Goal: Task Accomplishment & Management: Manage account settings

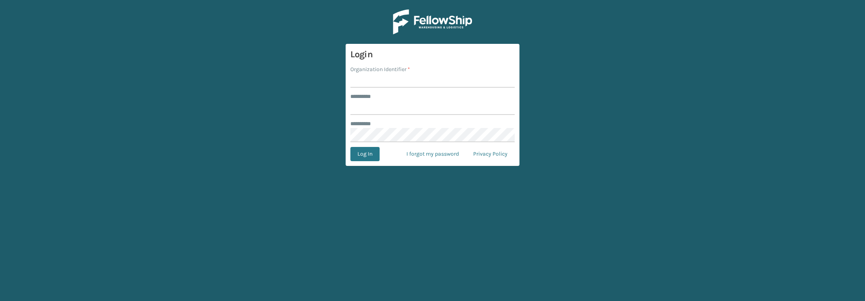
click at [407, 80] on input "Organization Identifier *" at bounding box center [432, 80] width 164 height 14
type input "******"
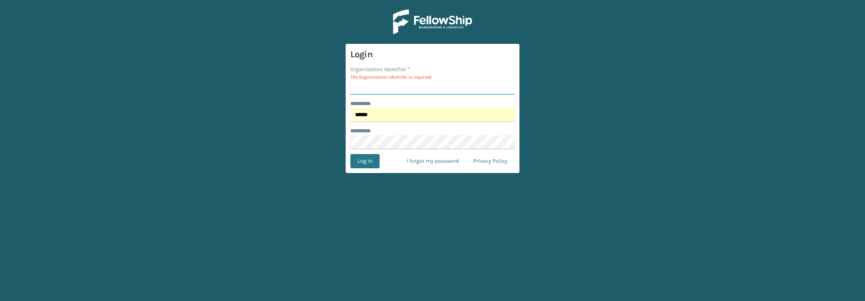
click at [427, 90] on input "Organization Identifier *" at bounding box center [432, 88] width 164 height 14
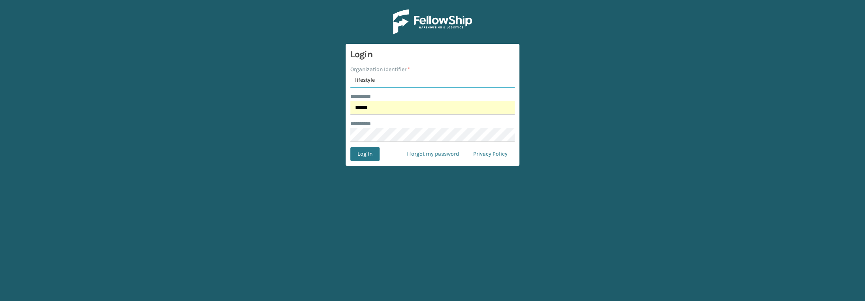
type input "lifestyle"
click at [350, 147] on button "Log In" at bounding box center [364, 154] width 29 height 14
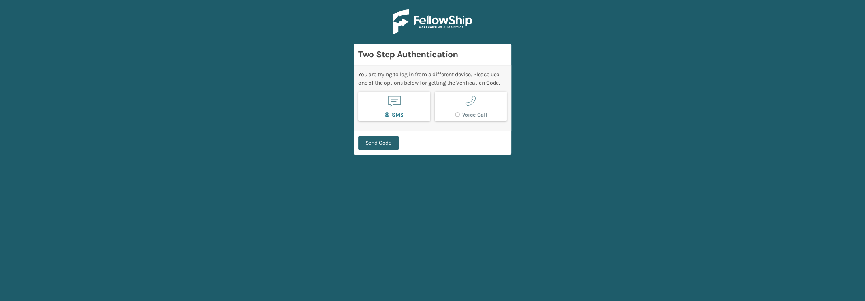
click at [372, 139] on button "Send Code" at bounding box center [378, 143] width 40 height 14
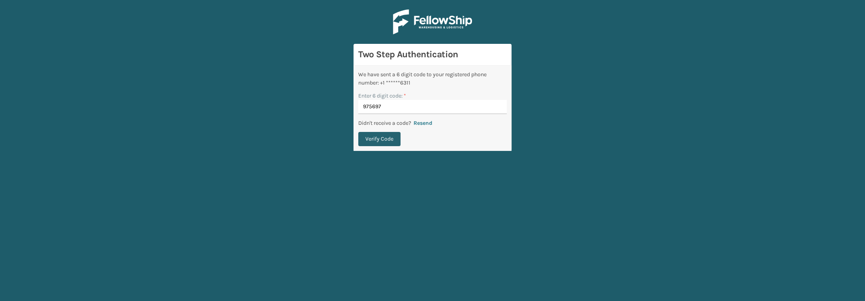
type input "975697"
click at [393, 139] on button "Verify Code" at bounding box center [379, 139] width 42 height 14
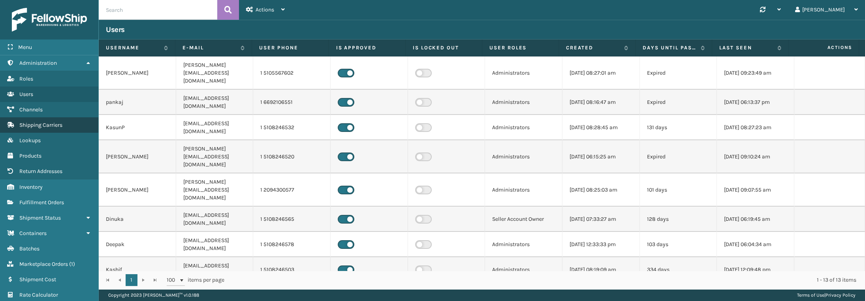
click at [44, 126] on span "Shipping Carriers" at bounding box center [40, 125] width 43 height 7
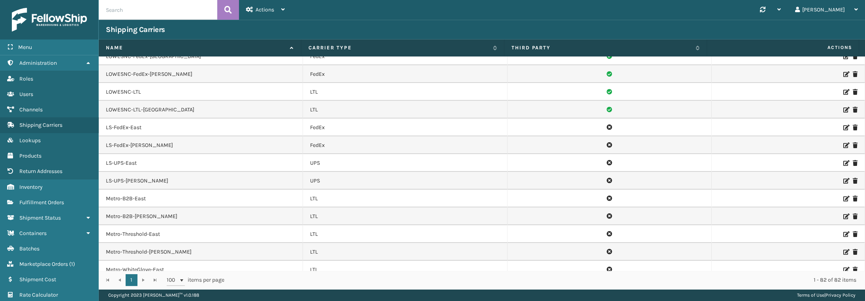
scroll to position [645, 0]
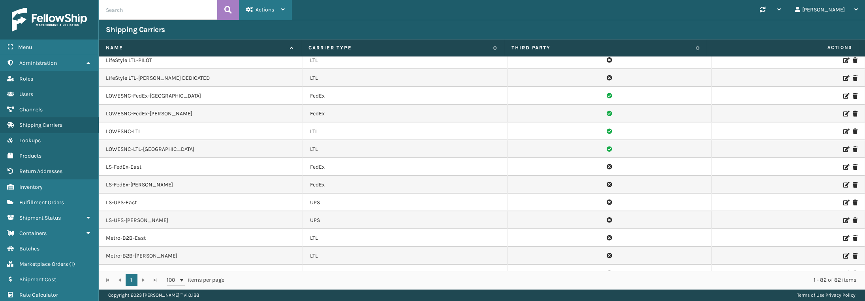
click at [258, 10] on span "Actions" at bounding box center [265, 9] width 19 height 7
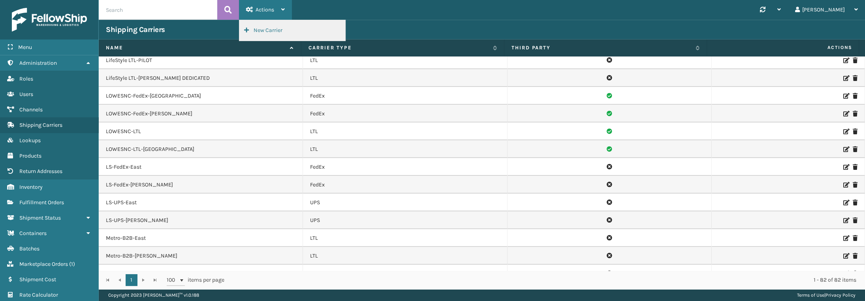
click at [265, 28] on button "New Carrier" at bounding box center [292, 30] width 106 height 21
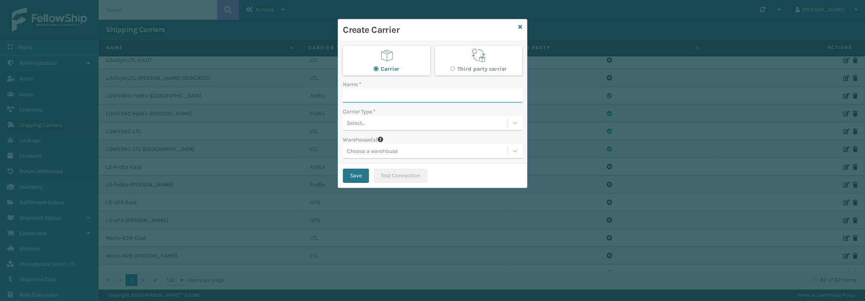
click at [369, 91] on input "Name *" at bounding box center [432, 96] width 179 height 14
type input "LS-JBHUNT-THR"
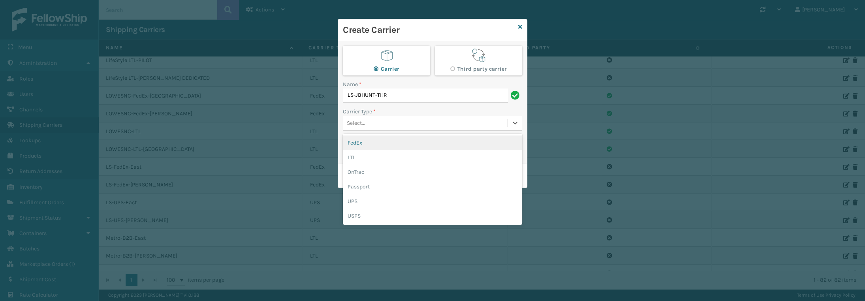
click at [358, 122] on div "Select..." at bounding box center [356, 123] width 19 height 8
click at [373, 156] on div "LTL" at bounding box center [432, 157] width 179 height 15
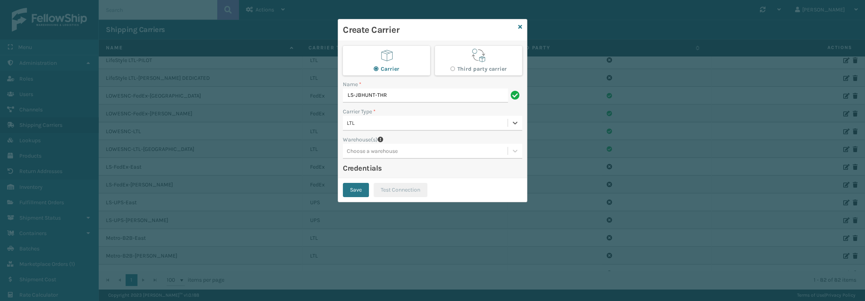
click at [411, 149] on div "Choose a warehouse" at bounding box center [425, 151] width 165 height 13
click at [398, 168] on div "Fellowship - East" at bounding box center [432, 171] width 179 height 15
click at [447, 150] on div "Fellowship - East" at bounding box center [418, 151] width 151 height 13
click at [435, 170] on div "[PERSON_NAME] (Ironlink Logistics)" at bounding box center [432, 171] width 179 height 15
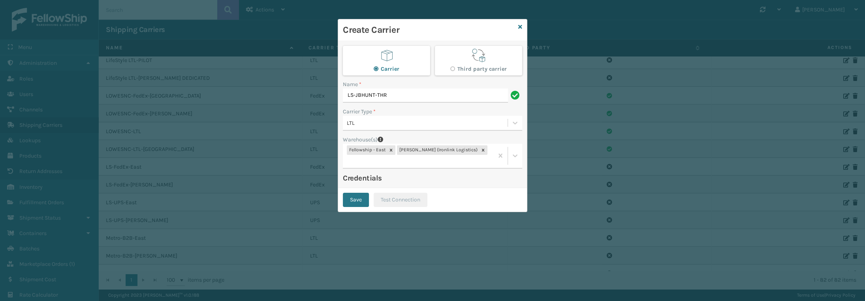
drag, startPoint x: 359, startPoint y: 189, endPoint x: 377, endPoint y: 105, distance: 86.5
click at [373, 111] on form "Create Carrier Carrier Third party carrier Name * LS-JBHUNT-THR Carrier Type * …" at bounding box center [432, 115] width 189 height 192
drag, startPoint x: 391, startPoint y: 93, endPoint x: 284, endPoint y: 106, distance: 107.8
click at [284, 106] on div "Create Carrier Carrier Third party carrier Name * LS-JBHUNT-THR Carrier Type * …" at bounding box center [432, 150] width 865 height 301
click at [363, 194] on button "Save" at bounding box center [356, 200] width 26 height 14
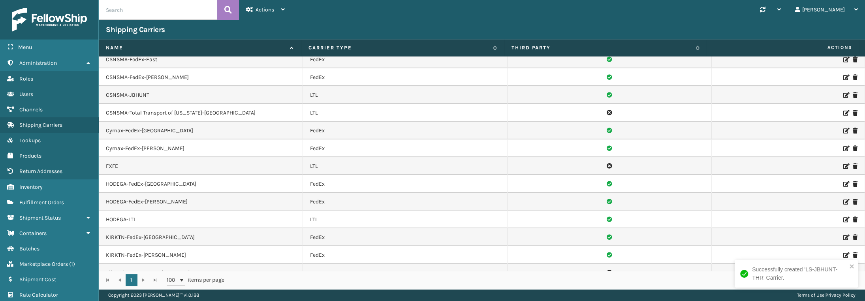
scroll to position [395, 0]
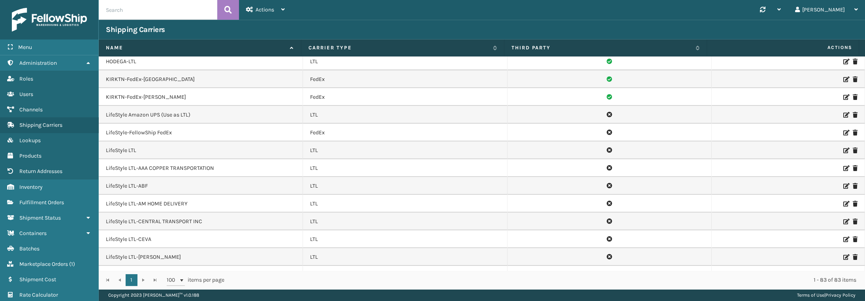
click at [135, 7] on input "text" at bounding box center [158, 10] width 119 height 20
click at [262, 7] on span "Actions" at bounding box center [265, 9] width 19 height 7
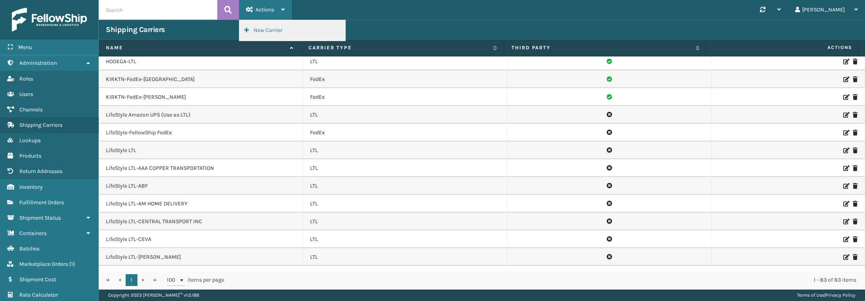
click at [265, 26] on button "New Carrier" at bounding box center [292, 30] width 106 height 21
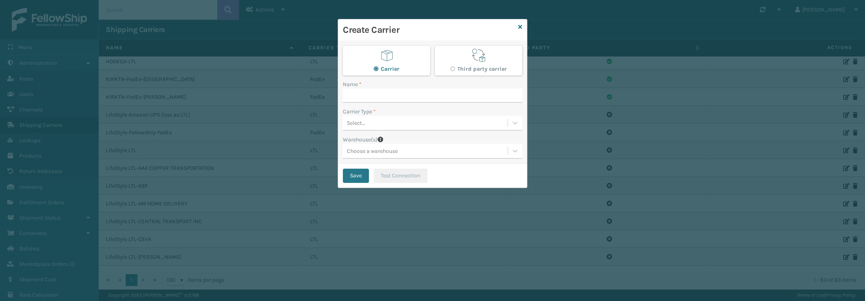
click at [381, 88] on div "Name *" at bounding box center [432, 84] width 179 height 8
click at [379, 93] on input "Name *" at bounding box center [432, 96] width 179 height 14
paste input "LS-JBHUNT-THR"
type input "LS-JBHUNT-WG"
click at [395, 92] on input "LS-JBHUNT-WG" at bounding box center [425, 96] width 165 height 14
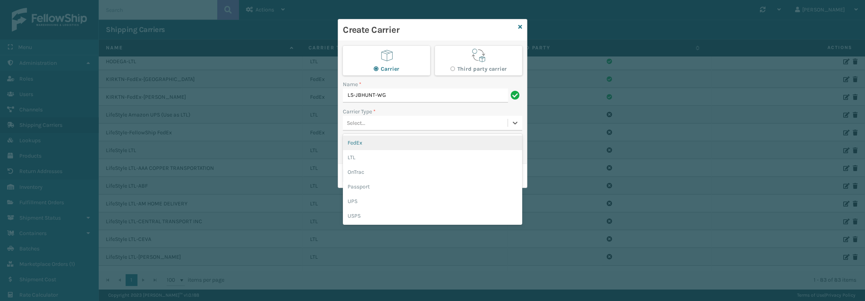
click at [367, 124] on div "Select..." at bounding box center [425, 123] width 165 height 13
click at [364, 159] on div "LTL" at bounding box center [432, 157] width 179 height 15
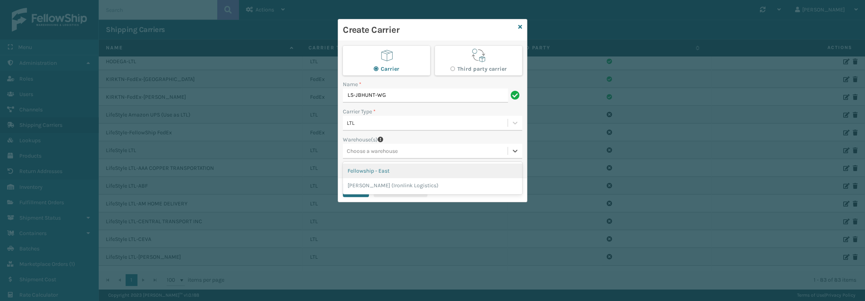
click at [367, 147] on div "Choose a warehouse" at bounding box center [372, 151] width 51 height 8
click at [363, 169] on div "Fellowship - East" at bounding box center [432, 171] width 179 height 15
click at [424, 142] on div "Warehouse(s)" at bounding box center [432, 140] width 179 height 8
click at [421, 148] on div "Fellowship - East" at bounding box center [418, 151] width 151 height 13
click at [405, 175] on div "[PERSON_NAME] (Ironlink Logistics)" at bounding box center [432, 171] width 179 height 15
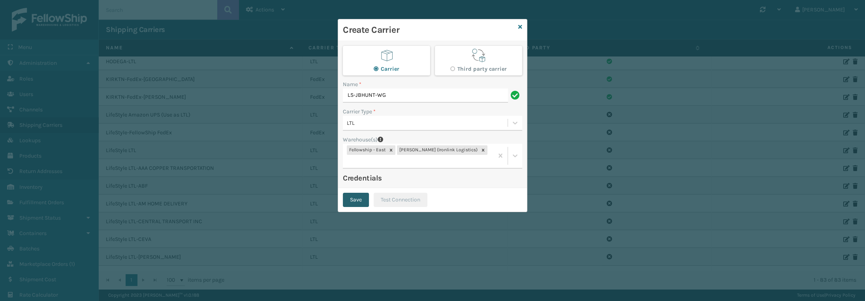
click at [349, 193] on button "Save" at bounding box center [356, 200] width 26 height 14
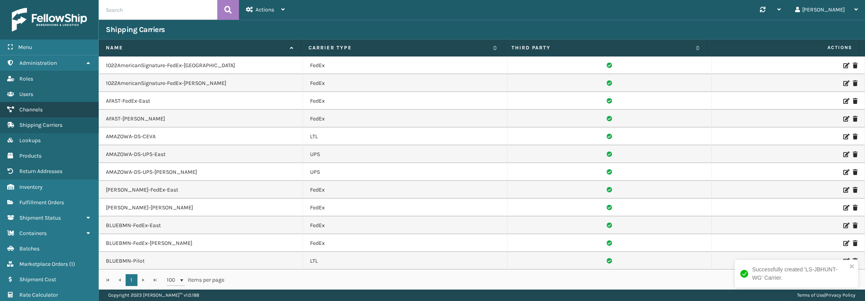
click at [32, 105] on link "Channels" at bounding box center [49, 109] width 98 height 15
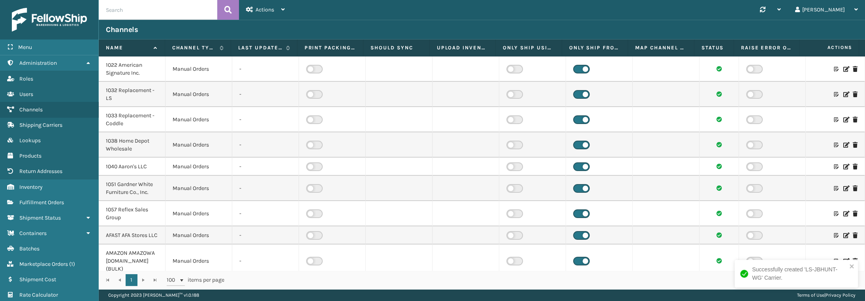
click at [150, 4] on input "text" at bounding box center [158, 10] width 119 height 20
type input "aarons"
click at [844, 166] on icon at bounding box center [846, 167] width 5 height 6
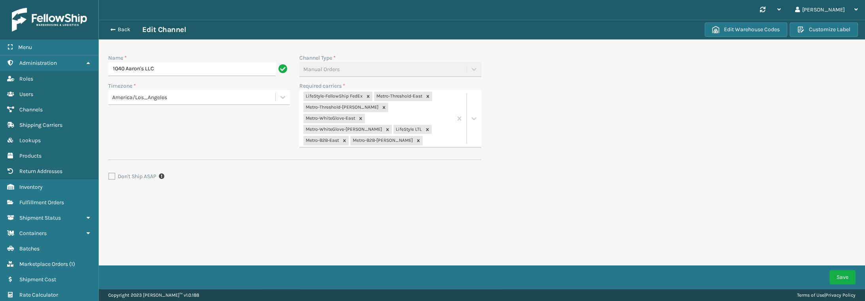
click at [430, 129] on div "LifeStyle-FellowShip FedEx Metro-Threshold-East Metro-[GEOGRAPHIC_DATA]-[PERSON…" at bounding box center [376, 118] width 153 height 57
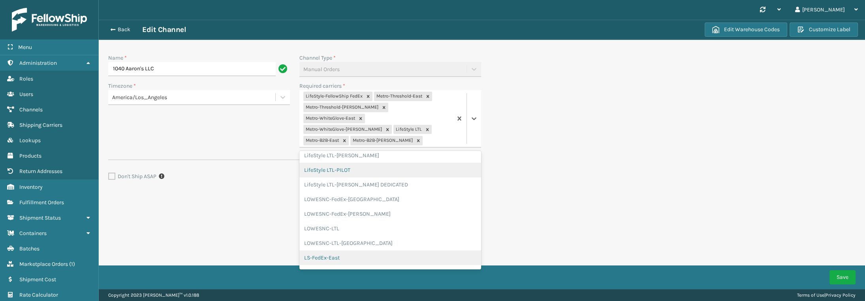
scroll to position [526, 0]
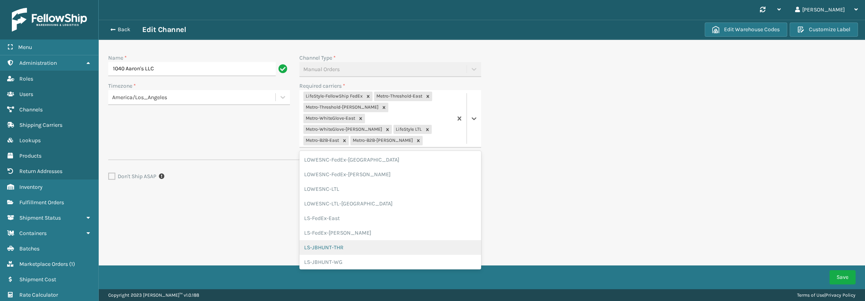
click at [365, 240] on div "LS-JBHUNT-THR" at bounding box center [391, 247] width 182 height 15
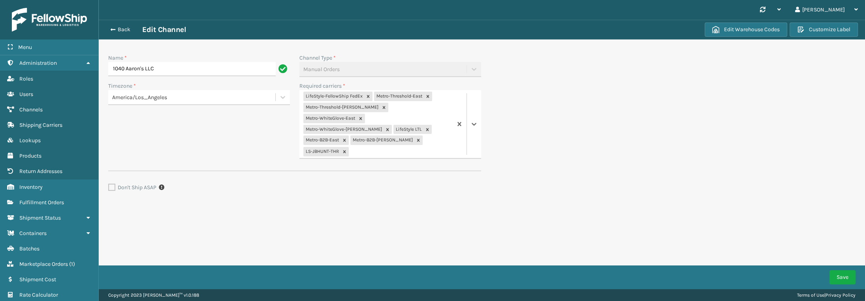
click at [371, 142] on div "LifeStyle-FellowShip FedEx Metro-Threshold-East Metro-[GEOGRAPHIC_DATA]-[PERSON…" at bounding box center [376, 124] width 153 height 68
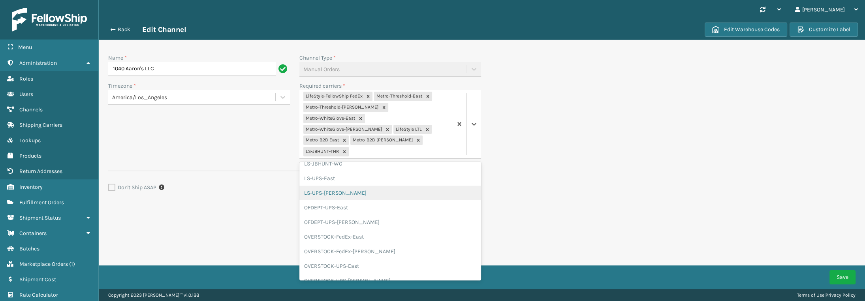
scroll to position [582, 0]
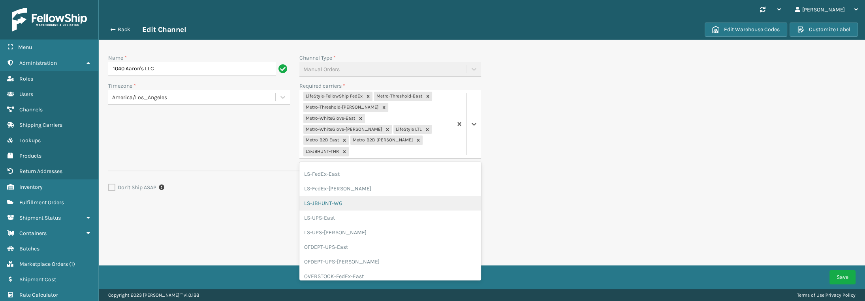
click at [358, 196] on div "LS-JBHUNT-WG" at bounding box center [391, 203] width 182 height 15
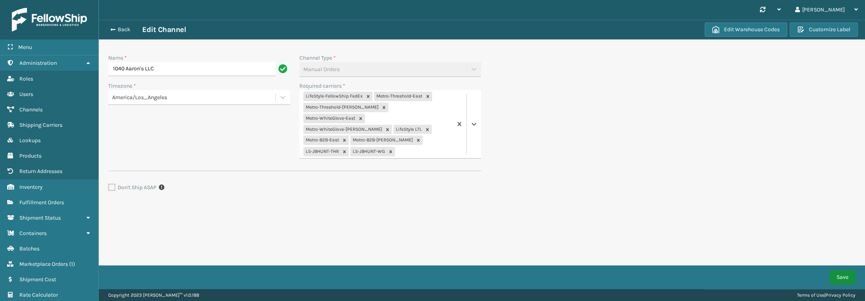
click at [852, 276] on button "Save" at bounding box center [843, 277] width 26 height 14
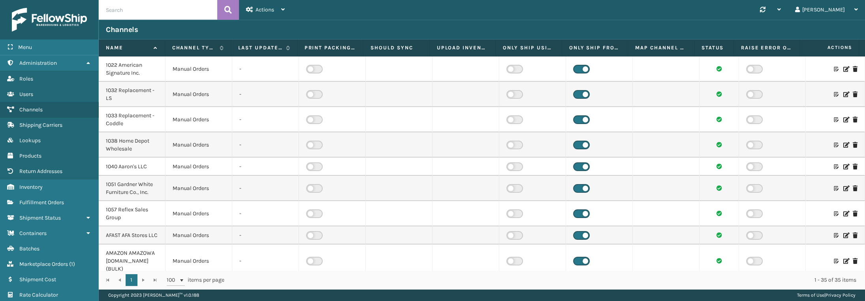
click at [844, 71] on icon at bounding box center [846, 69] width 5 height 6
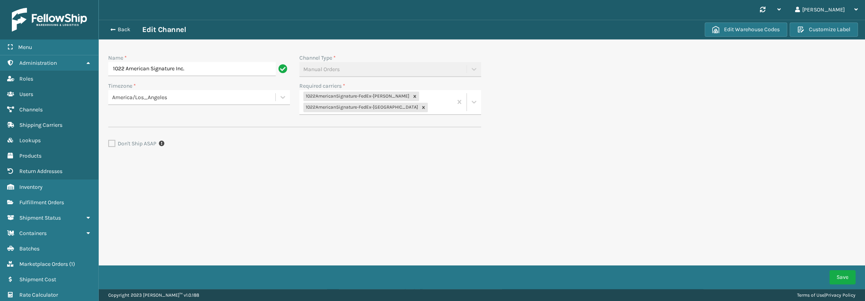
click at [443, 107] on div "1022AmericanSignature-FedEx-[PERSON_NAME] 1022AmericanSignature-FedEx-[GEOGRAPH…" at bounding box center [376, 102] width 153 height 24
type input "ls"
click at [361, 159] on div "LS-JBHUNT-THR" at bounding box center [391, 156] width 182 height 15
type input "ls-jbhunt"
click at [387, 139] on div "LS-JBHUNT-WG" at bounding box center [391, 138] width 182 height 15
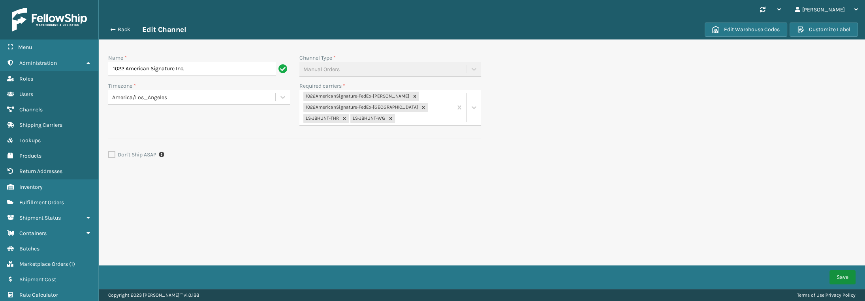
click at [838, 275] on button "Save" at bounding box center [843, 277] width 26 height 14
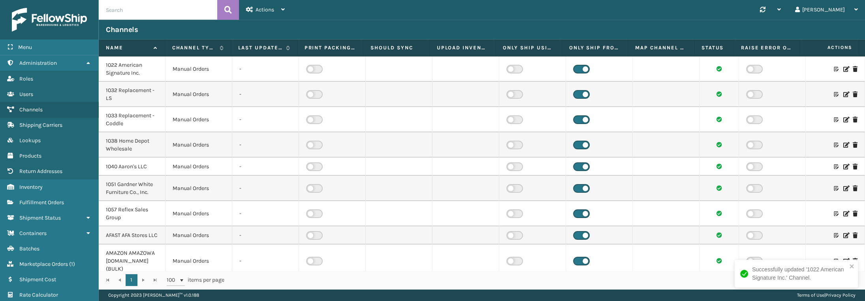
click at [844, 94] on icon at bounding box center [846, 95] width 5 height 6
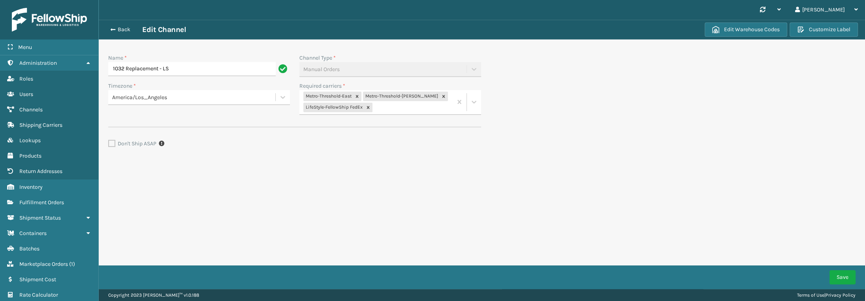
click at [411, 111] on div "Metro-Threshold-East Metro-Threshold-[PERSON_NAME] LifeStyle-FellowShip FedEx" at bounding box center [376, 102] width 153 height 24
type input "ls-jbhunt"
click at [381, 124] on div "LS-JBHUNT-THR" at bounding box center [391, 127] width 182 height 15
type input "ls-jbhunt"
click at [394, 126] on div "LS-JBHUNT-WG" at bounding box center [391, 127] width 182 height 15
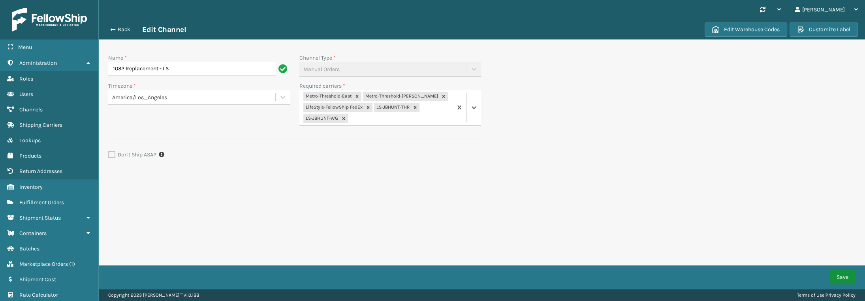
click at [834, 271] on button "Save" at bounding box center [843, 277] width 26 height 14
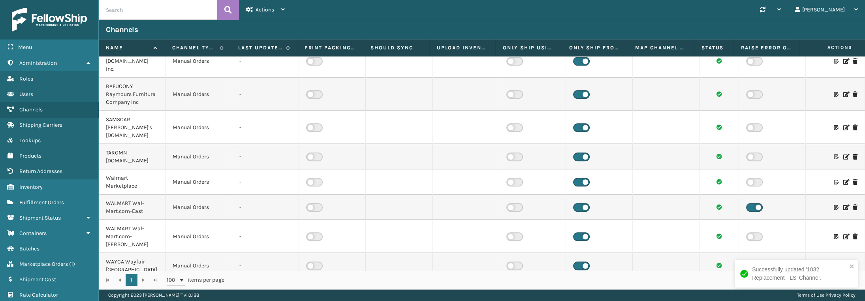
scroll to position [629, 0]
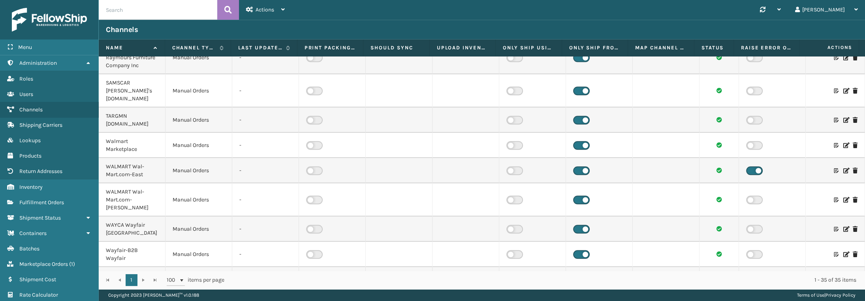
click at [844, 143] on icon at bounding box center [846, 146] width 5 height 6
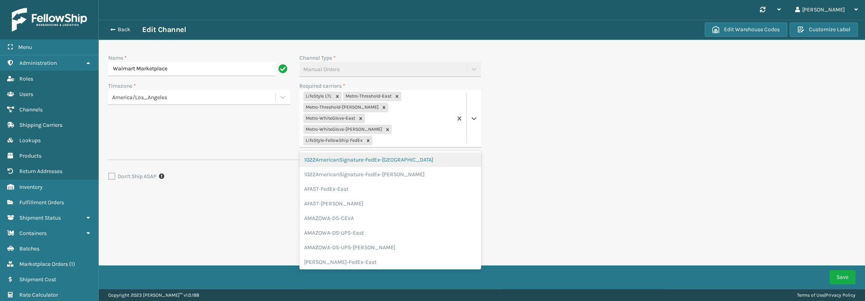
click at [449, 112] on div "LifeStyle LTL Metro-Threshold-East Metro-[GEOGRAPHIC_DATA]-[PERSON_NAME] Metro-…" at bounding box center [376, 118] width 153 height 57
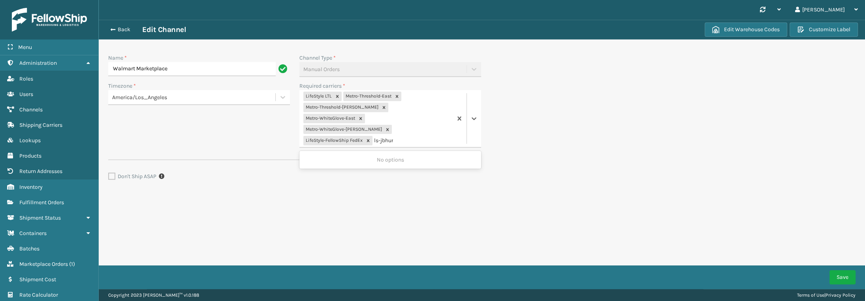
type input "ls-jbhunt"
click at [350, 153] on div "LS-JBHUNT-THR" at bounding box center [391, 160] width 182 height 15
type input "ls-jbhunt"
click at [351, 153] on div "LS-JBHUNT-WG" at bounding box center [391, 160] width 182 height 15
click at [846, 272] on button "Save" at bounding box center [843, 277] width 26 height 14
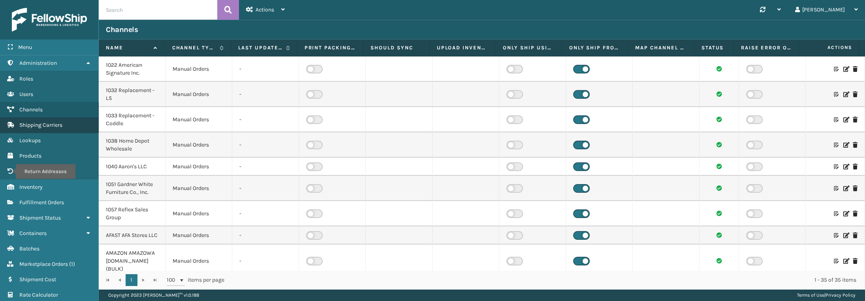
click at [53, 126] on span "Shipping Carriers" at bounding box center [40, 125] width 43 height 7
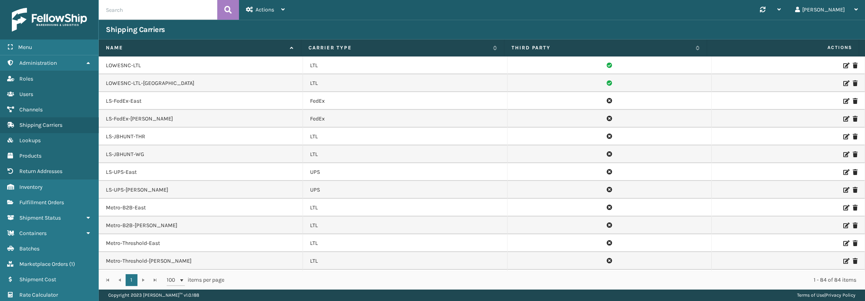
scroll to position [672, 0]
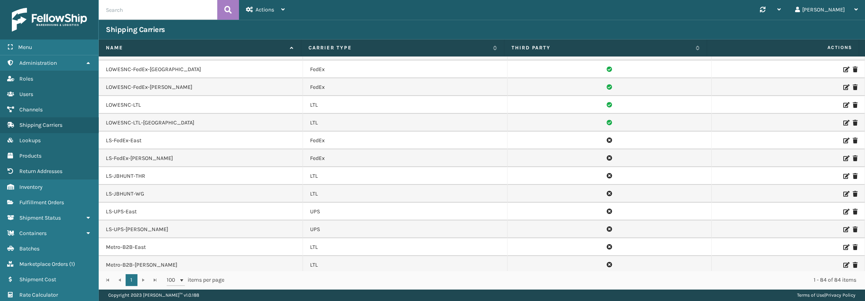
click at [844, 173] on icon at bounding box center [846, 176] width 5 height 6
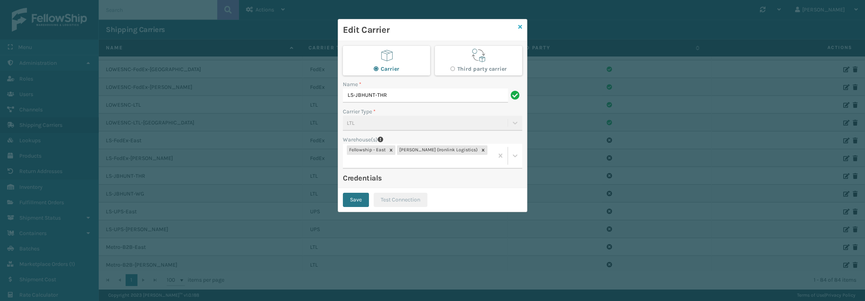
click at [518, 28] on div "Edit Carrier" at bounding box center [432, 30] width 189 height 22
click at [522, 26] on div "Edit Carrier" at bounding box center [432, 30] width 189 height 22
click at [521, 27] on icon at bounding box center [520, 27] width 4 height 6
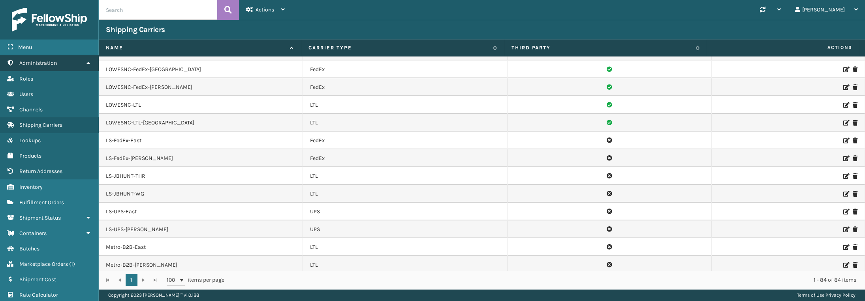
scroll to position [632, 0]
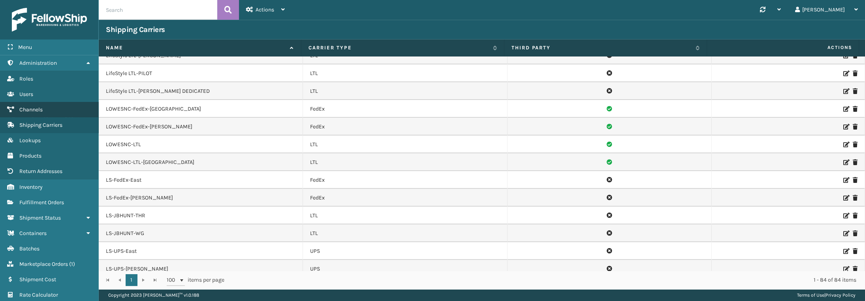
click at [46, 103] on link "Users Channels" at bounding box center [49, 109] width 98 height 15
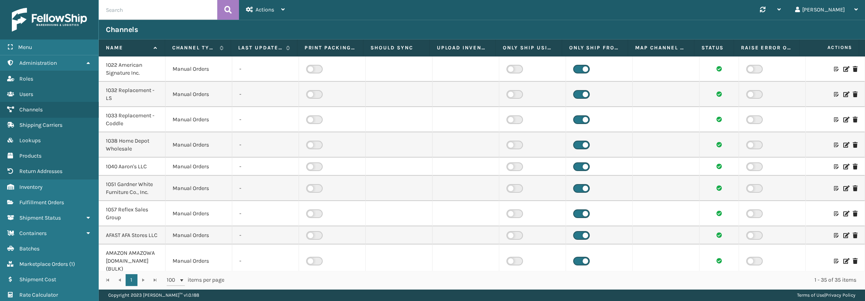
click at [131, 166] on div "1040 Aaron's LLC" at bounding box center [132, 167] width 52 height 8
click at [844, 167] on icon at bounding box center [846, 167] width 5 height 6
click at [844, 68] on icon at bounding box center [846, 69] width 5 height 6
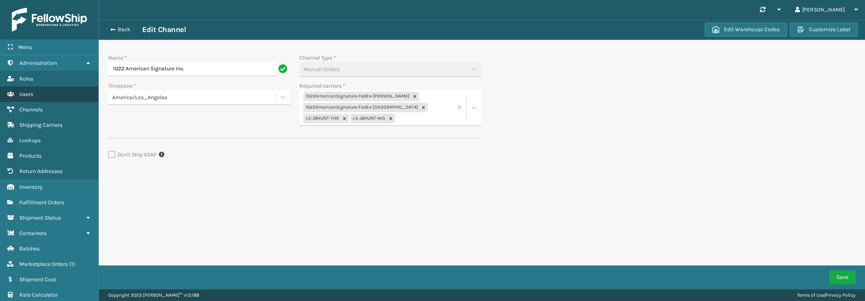
drag, startPoint x: 208, startPoint y: 71, endPoint x: 69, endPoint y: 91, distance: 140.5
click at [66, 0] on div "Menu Administration Roles Users Channels Shipping Carriers Lookups Products Ret…" at bounding box center [432, 0] width 865 height 0
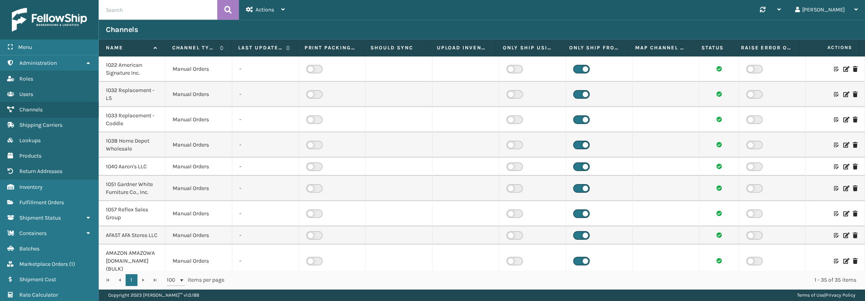
click at [844, 96] on icon at bounding box center [846, 95] width 5 height 6
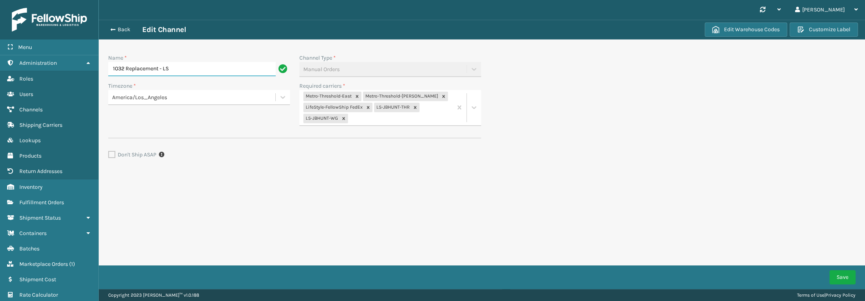
click at [141, 72] on input "1032 Replacement - LS" at bounding box center [192, 69] width 168 height 14
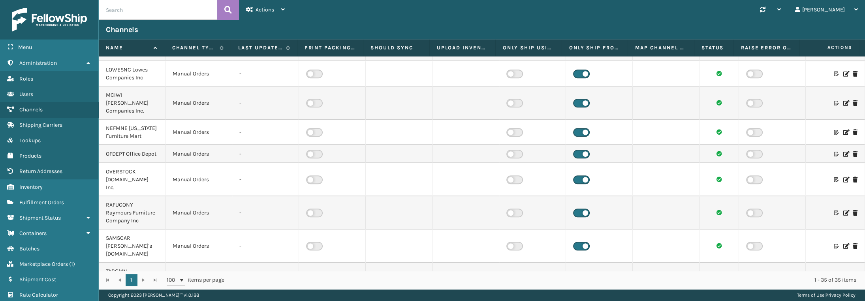
scroll to position [629, 0]
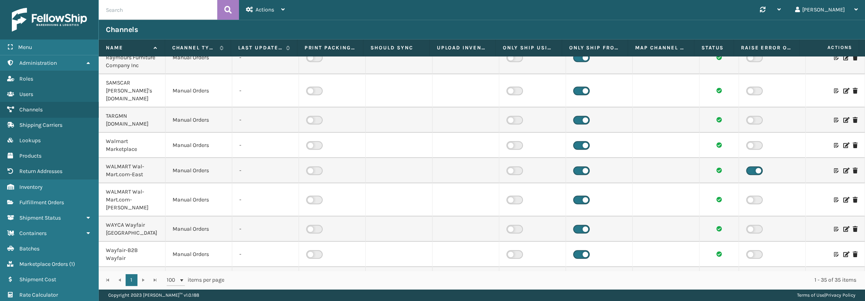
click at [844, 143] on icon at bounding box center [846, 146] width 5 height 6
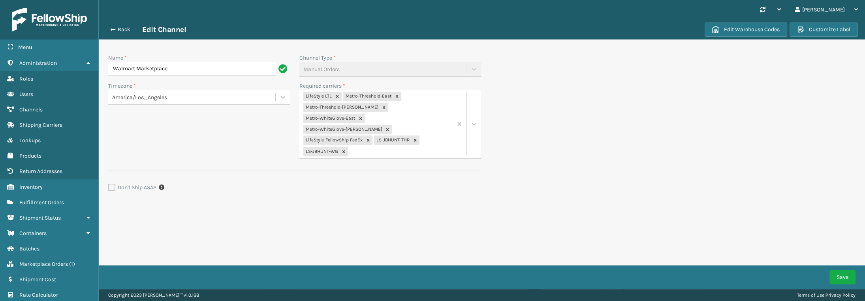
drag, startPoint x: 201, startPoint y: 71, endPoint x: -42, endPoint y: 90, distance: 243.4
click at [0, 90] on html "Menu Administration Roles Users Channels Shipping Carriers Lookups Products Ret…" at bounding box center [432, 150] width 865 height 301
click at [274, 234] on div "Synchronise all channels [PERSON_NAME] Log Out Back Edit Channel When checked, …" at bounding box center [482, 144] width 767 height 289
click at [50, 128] on link "Shipping Carriers" at bounding box center [49, 124] width 98 height 15
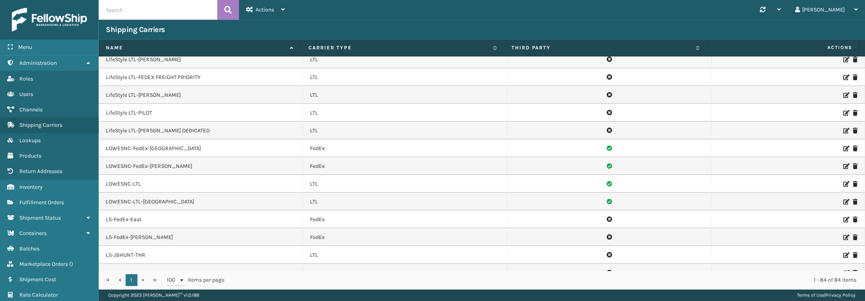
scroll to position [632, 0]
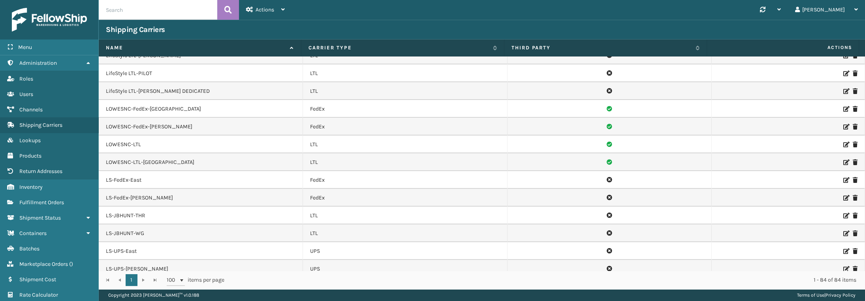
click at [844, 213] on icon at bounding box center [846, 216] width 5 height 6
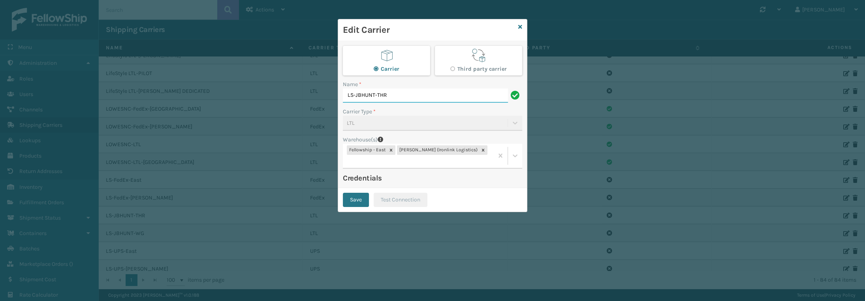
drag, startPoint x: 388, startPoint y: 94, endPoint x: 292, endPoint y: 112, distance: 97.4
click at [292, 112] on div "Edit Carrier Carrier Third party carrier Name * LS-JBHUNT-THR Carrier Type * LT…" at bounding box center [432, 150] width 865 height 301
click at [523, 24] on div "Edit Carrier" at bounding box center [432, 30] width 189 height 22
click at [521, 27] on icon at bounding box center [520, 27] width 4 height 6
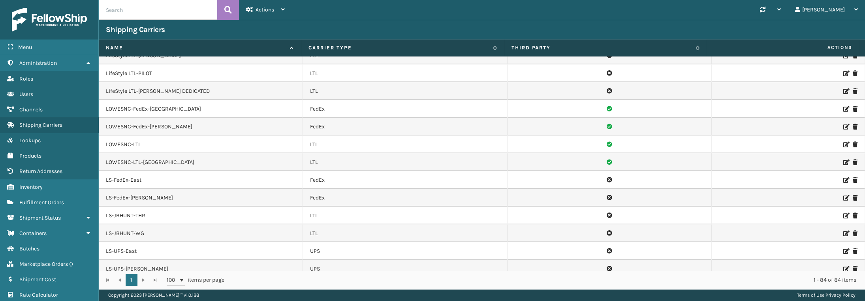
click at [836, 231] on div at bounding box center [788, 234] width 139 height 6
click at [844, 231] on icon at bounding box center [846, 234] width 5 height 6
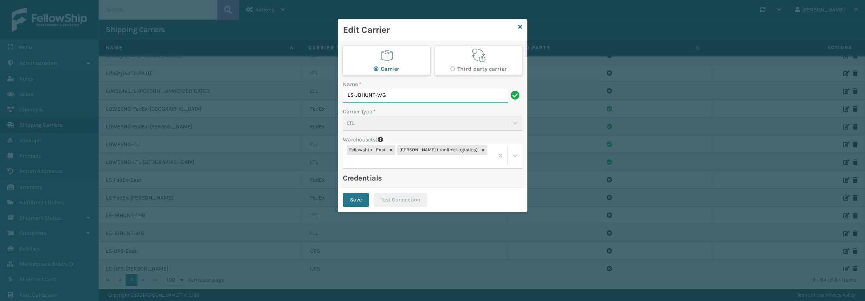
drag, startPoint x: 387, startPoint y: 100, endPoint x: 281, endPoint y: 109, distance: 105.9
click at [278, 108] on div "Edit Carrier Carrier Third party carrier Name * LS-JBHUNT-[PERSON_NAME] Type * …" at bounding box center [432, 150] width 865 height 301
click at [522, 24] on icon at bounding box center [520, 27] width 4 height 6
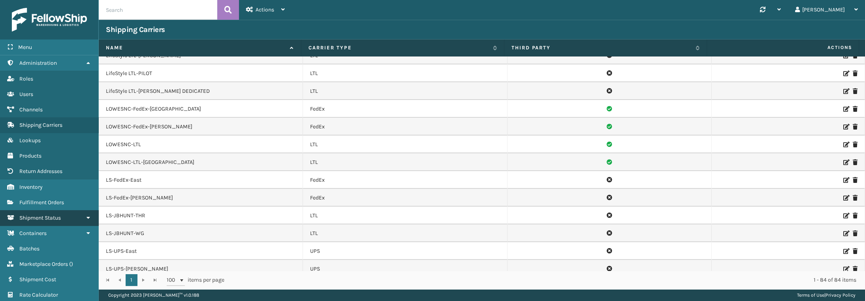
click at [35, 218] on span "Shipment Status" at bounding box center [39, 218] width 41 height 7
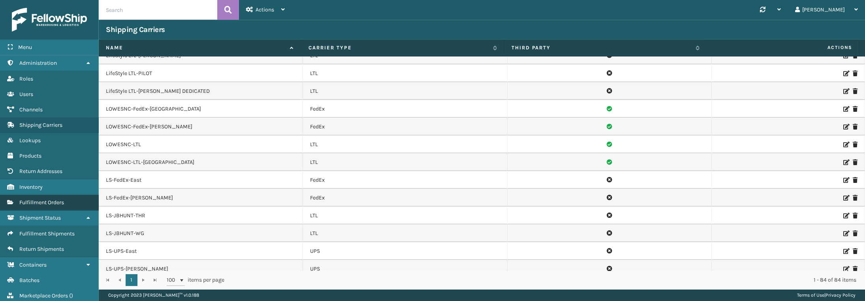
click at [50, 195] on link "Fulfillment Orders" at bounding box center [49, 202] width 98 height 15
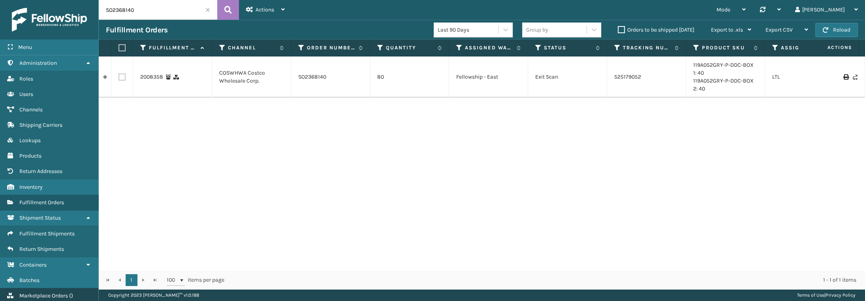
click at [40, 294] on span "Marketplace Orders" at bounding box center [43, 295] width 49 height 7
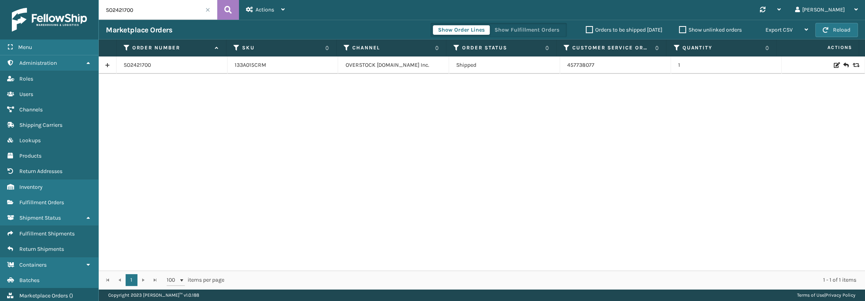
click at [160, 5] on input "SO2421700" at bounding box center [158, 10] width 119 height 20
paste input "42225"
type input "SO2442225"
click at [224, 6] on icon at bounding box center [228, 10] width 8 height 12
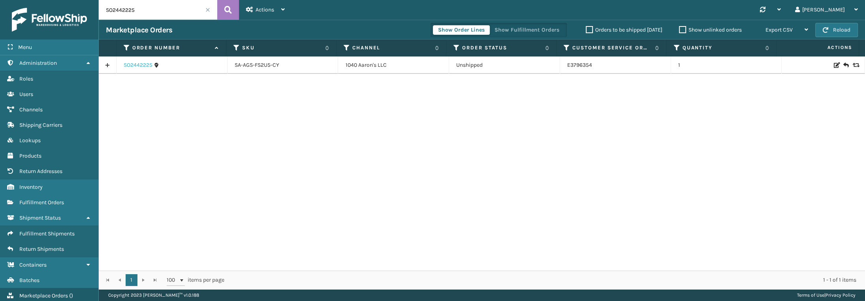
click at [131, 66] on link "SO2442225" at bounding box center [138, 65] width 29 height 8
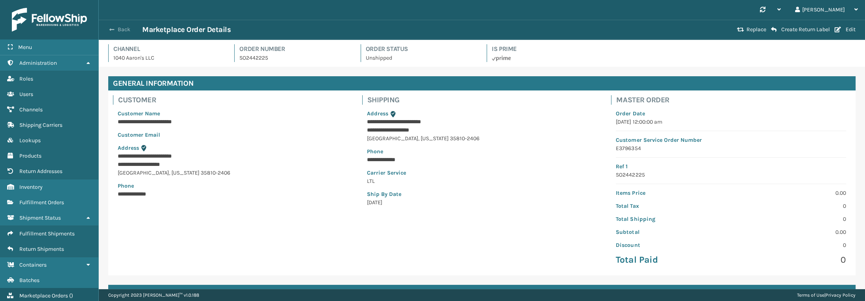
click at [122, 30] on button "Back" at bounding box center [124, 29] width 36 height 7
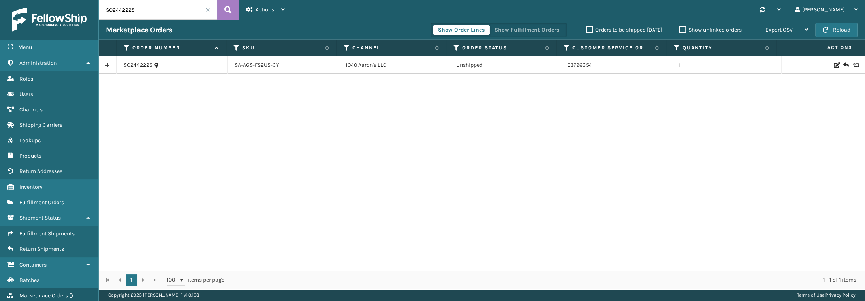
click at [207, 9] on span at bounding box center [207, 10] width 5 height 5
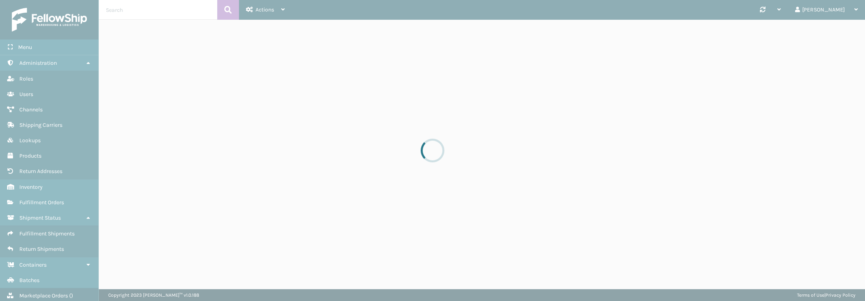
click at [136, 12] on div at bounding box center [432, 150] width 865 height 301
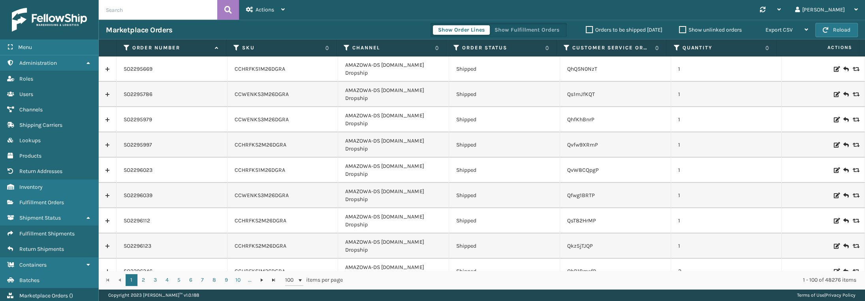
click at [136, 12] on input "text" at bounding box center [158, 10] width 119 height 20
paste input "SO2442416"
type input "SO2442416"
click at [220, 8] on button at bounding box center [228, 10] width 22 height 20
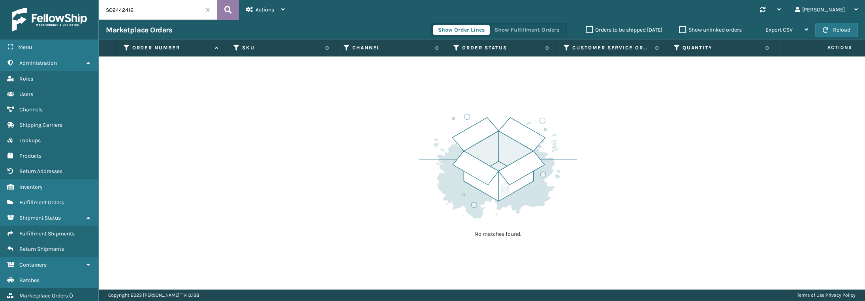
click at [235, 12] on button at bounding box center [228, 10] width 22 height 20
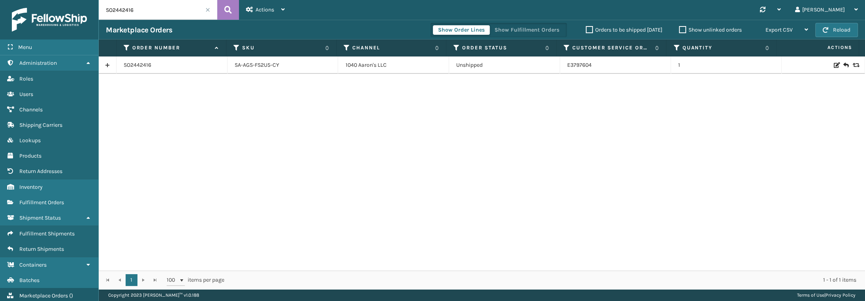
click at [161, 65] on div "SO2442416" at bounding box center [172, 65] width 96 height 8
click at [128, 68] on link "SO2442416" at bounding box center [138, 65] width 28 height 8
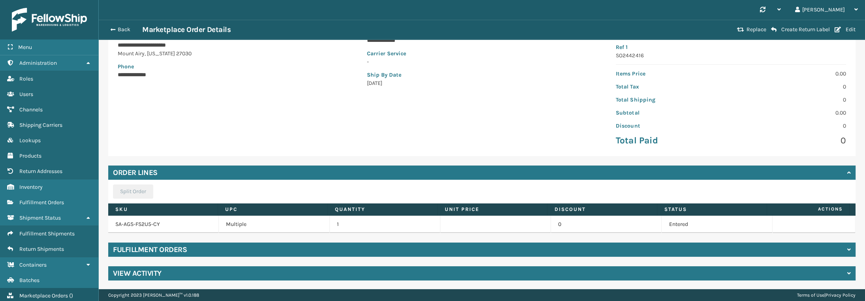
scroll to position [40, 0]
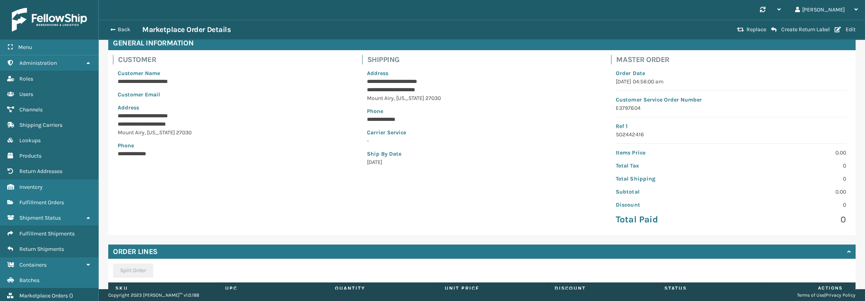
click at [367, 139] on p "-" at bounding box center [482, 141] width 230 height 8
